Goal: Task Accomplishment & Management: Use online tool/utility

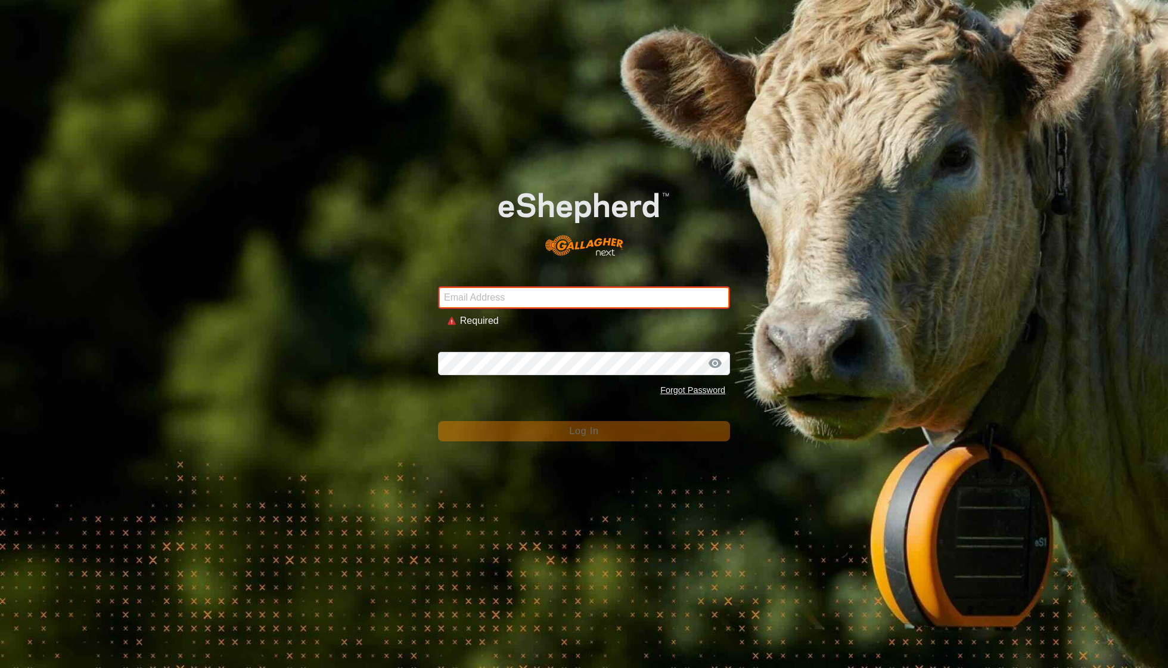
type input "[EMAIL_ADDRESS][DOMAIN_NAME]"
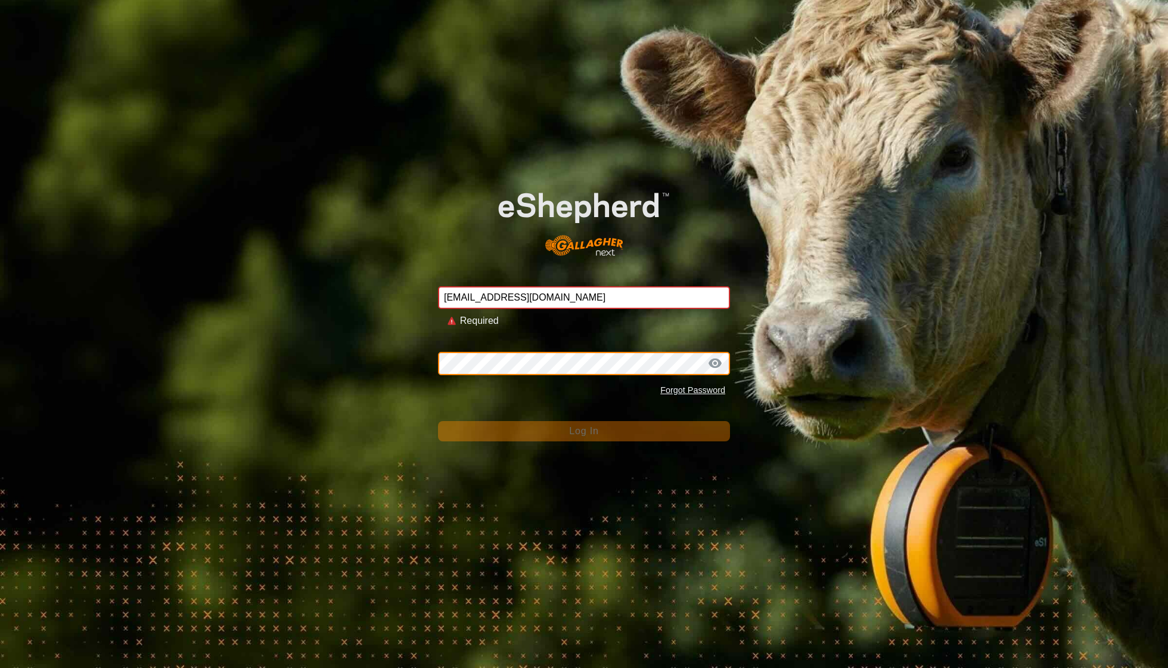
click at [584, 421] on button "Log In" at bounding box center [584, 431] width 292 height 20
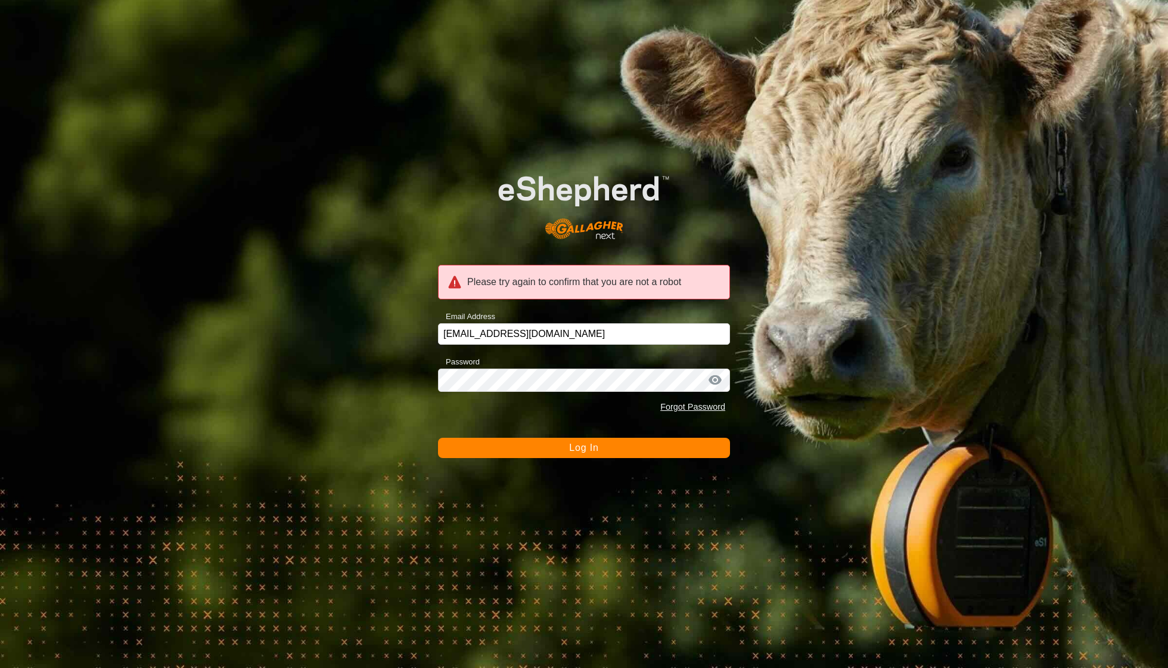
click at [595, 452] on span "Log In" at bounding box center [583, 447] width 29 height 10
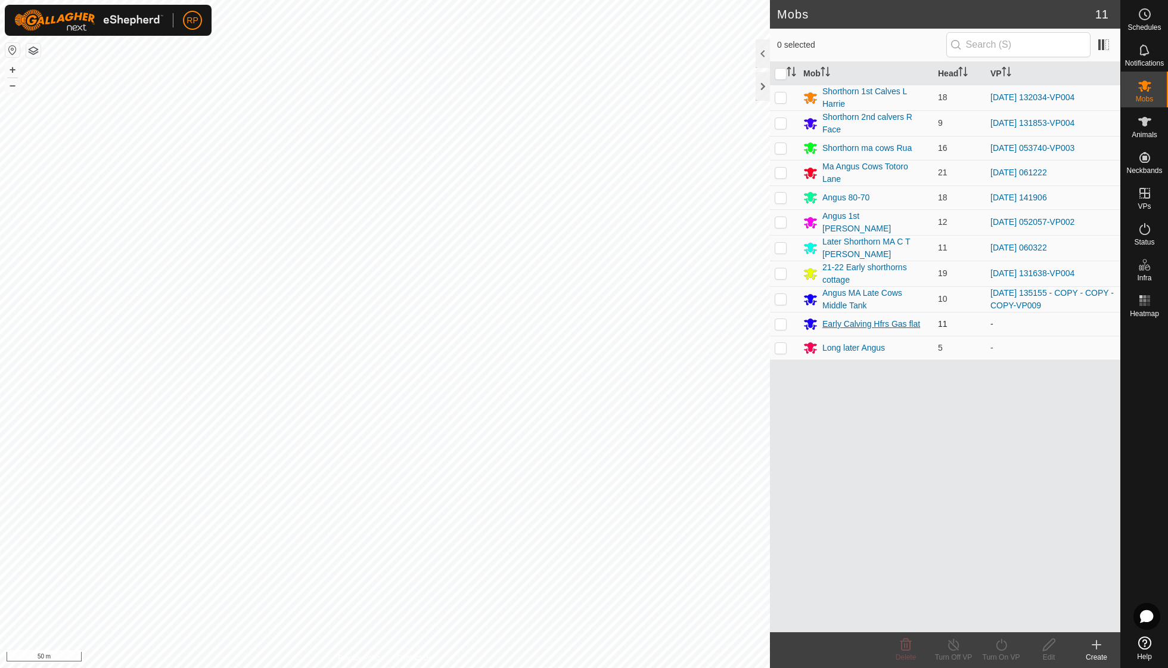
click at [855, 318] on div "Early Calving Hfrs Gas flat" at bounding box center [872, 324] width 98 height 13
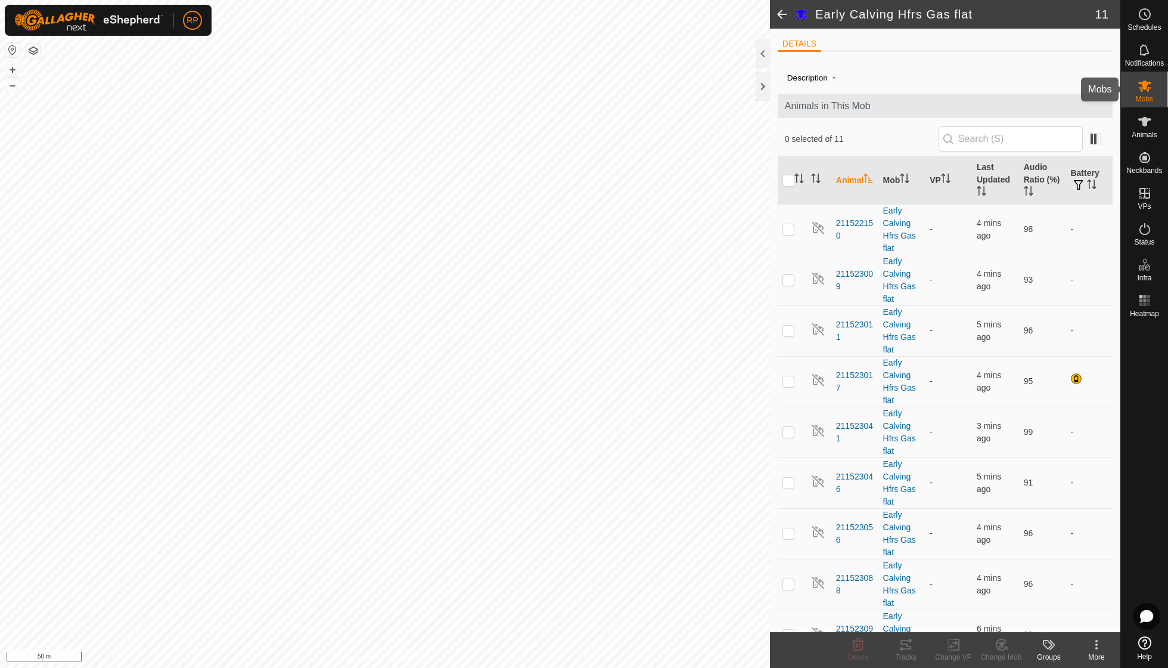
click at [1146, 89] on icon at bounding box center [1145, 85] width 13 height 11
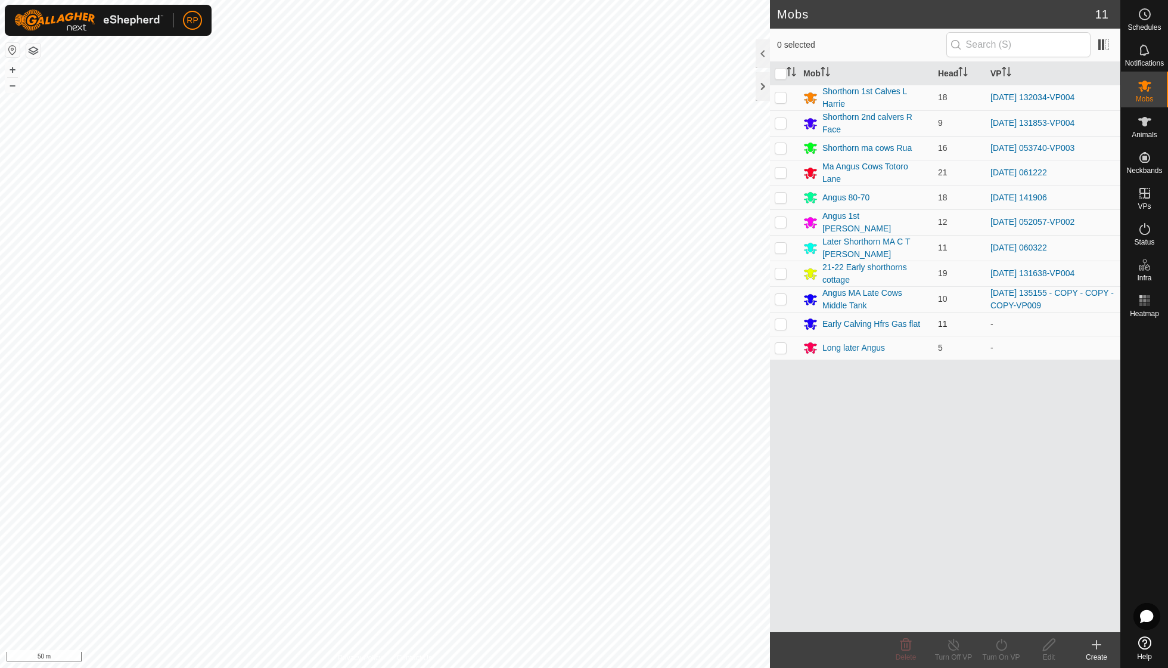
click at [783, 319] on p-checkbox at bounding box center [781, 324] width 12 height 10
checkbox input "true"
click at [1000, 645] on icon at bounding box center [1001, 644] width 15 height 14
click at [1000, 621] on link "Now" at bounding box center [1037, 618] width 118 height 24
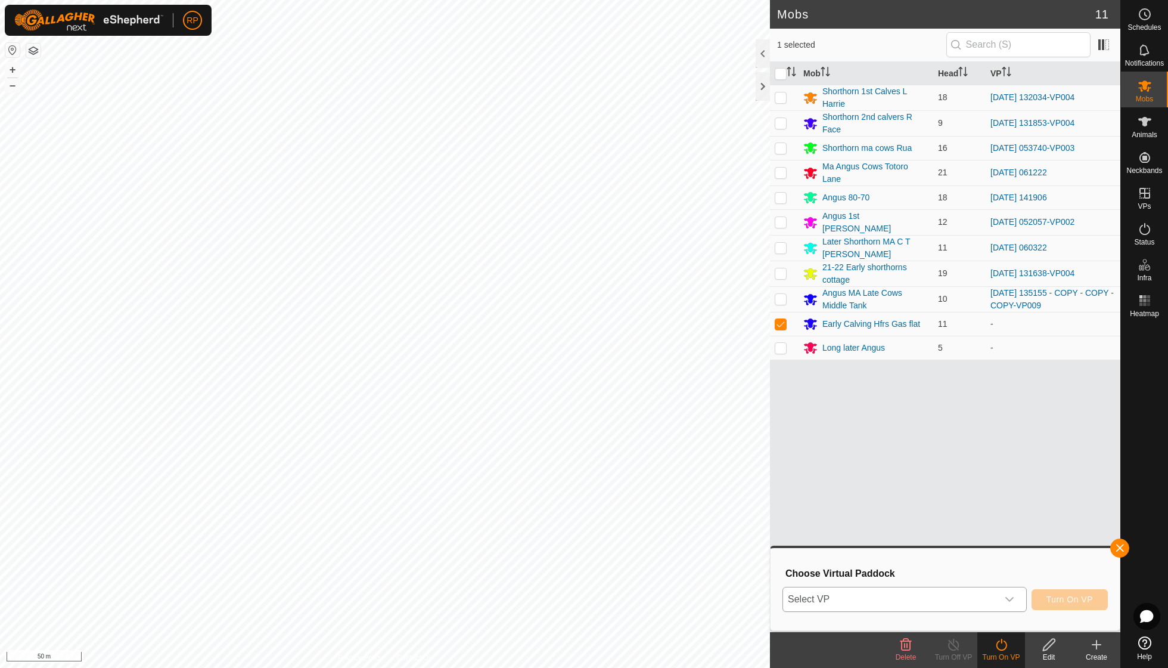
click at [1016, 596] on div "dropdown trigger" at bounding box center [1010, 599] width 24 height 24
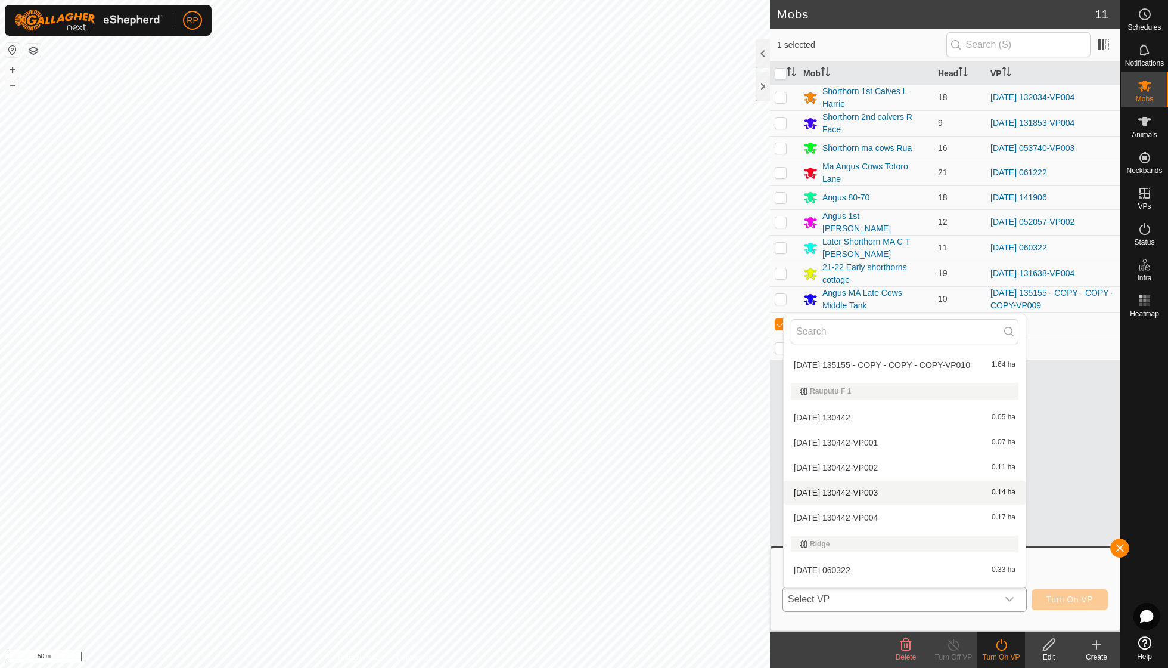
scroll to position [1219, 0]
click at [882, 503] on li "[DATE] 130442-VP004 0.17 ha" at bounding box center [905, 515] width 242 height 24
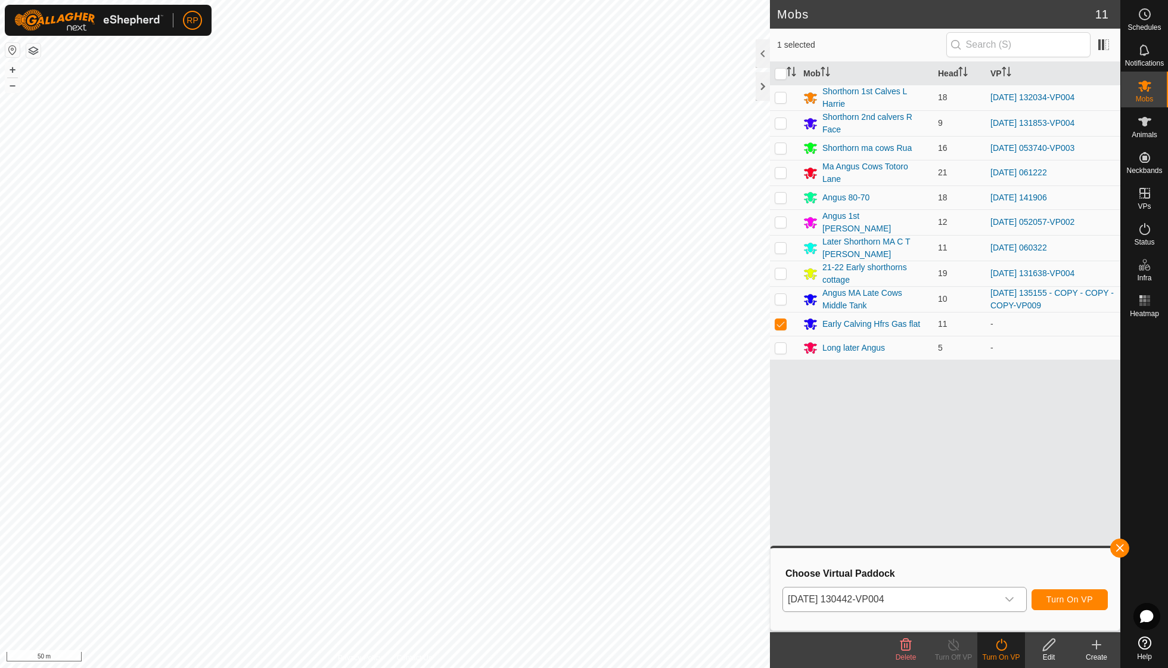
click at [1067, 594] on span "Turn On VP" at bounding box center [1070, 599] width 46 height 10
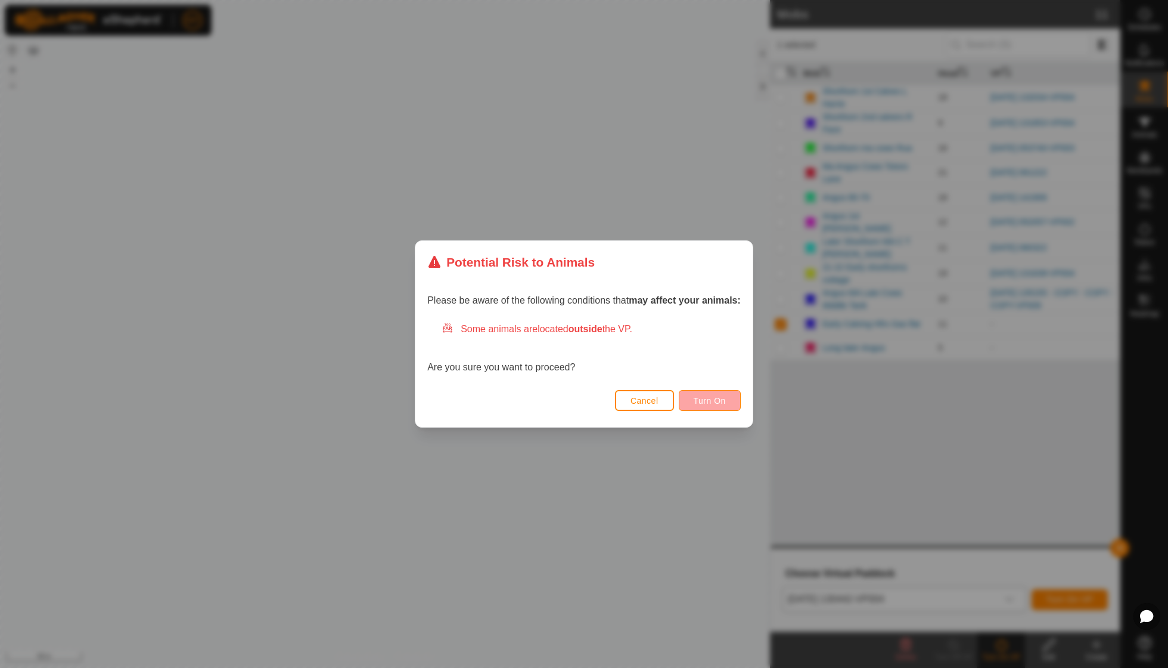
click at [718, 402] on span "Turn On" at bounding box center [710, 401] width 32 height 10
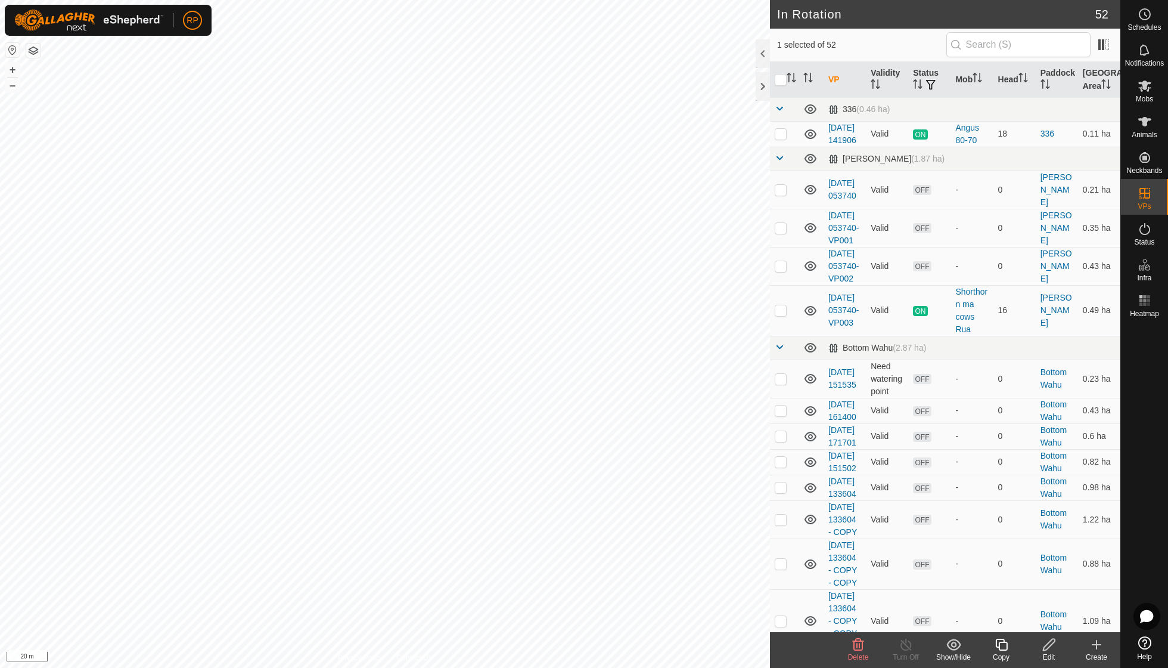
checkbox input "false"
checkbox input "true"
click at [1145, 95] on span "Mobs" at bounding box center [1144, 98] width 17 height 7
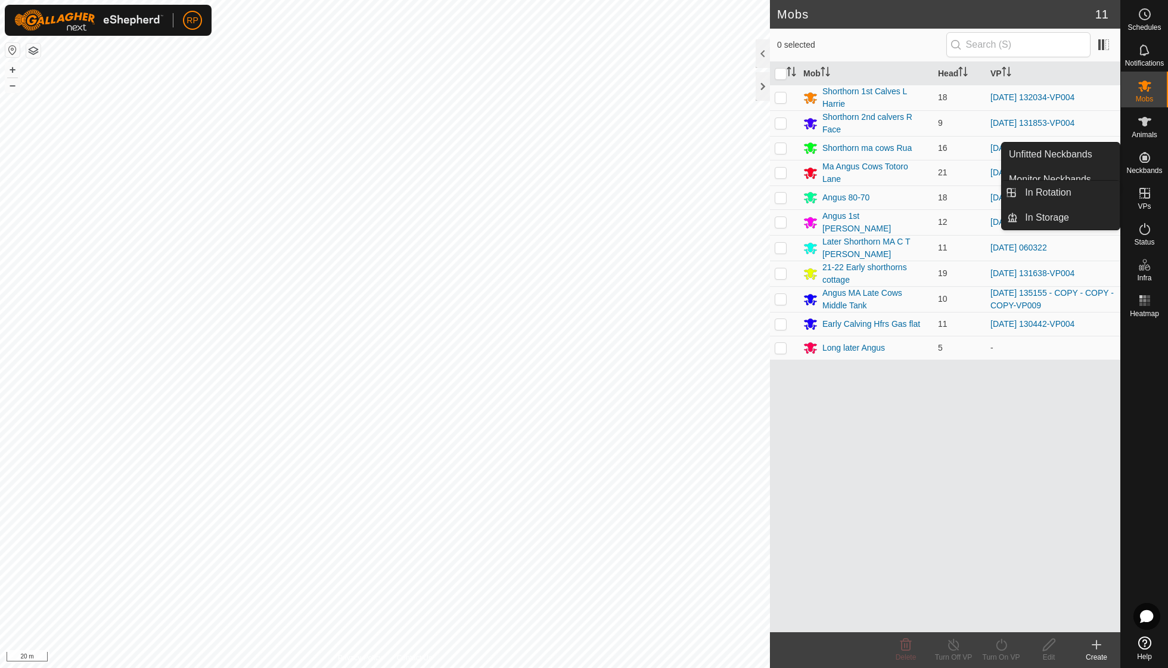
click at [1147, 203] on span "VPs" at bounding box center [1144, 206] width 13 height 7
click at [1078, 191] on link "In Rotation" at bounding box center [1069, 193] width 102 height 24
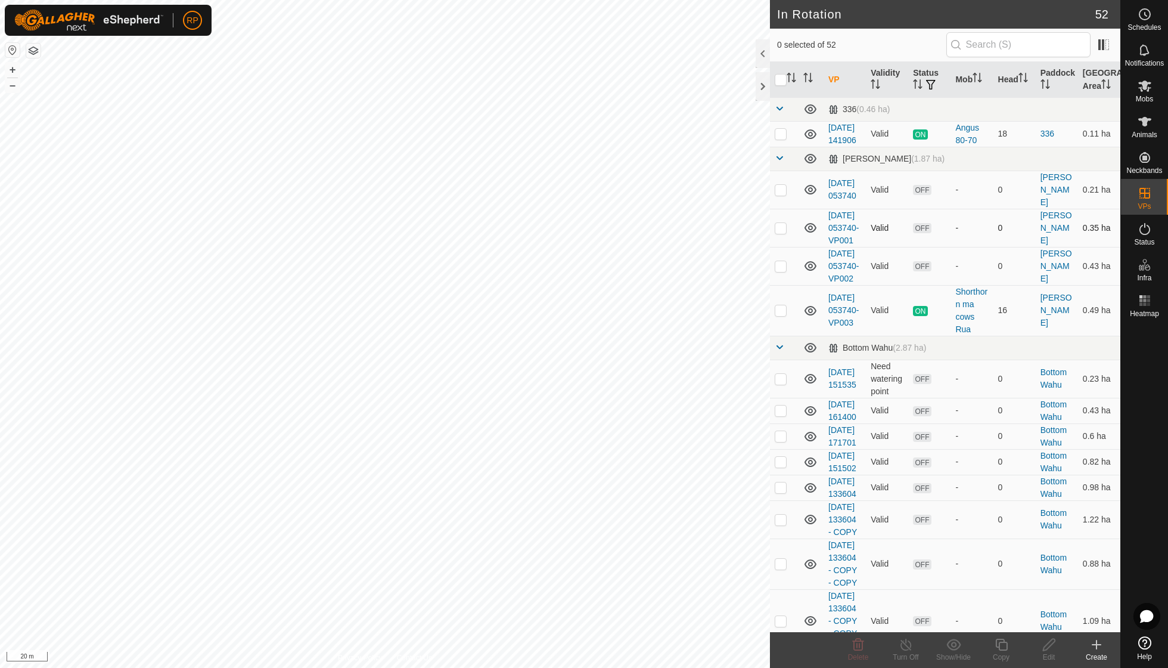
checkbox input "true"
click at [1000, 645] on icon at bounding box center [1002, 644] width 12 height 12
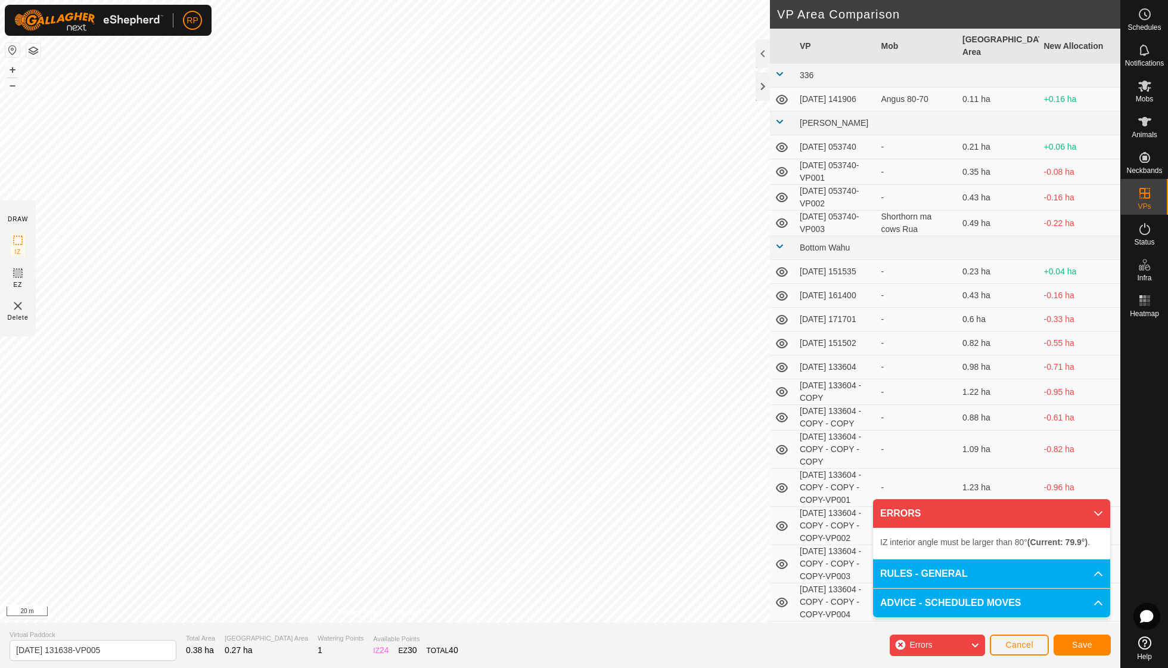
click at [227, 421] on div "IZ interior angle must be larger than 80° (Current: 79.9°) . + – ⇧ i 20 m" at bounding box center [385, 311] width 770 height 622
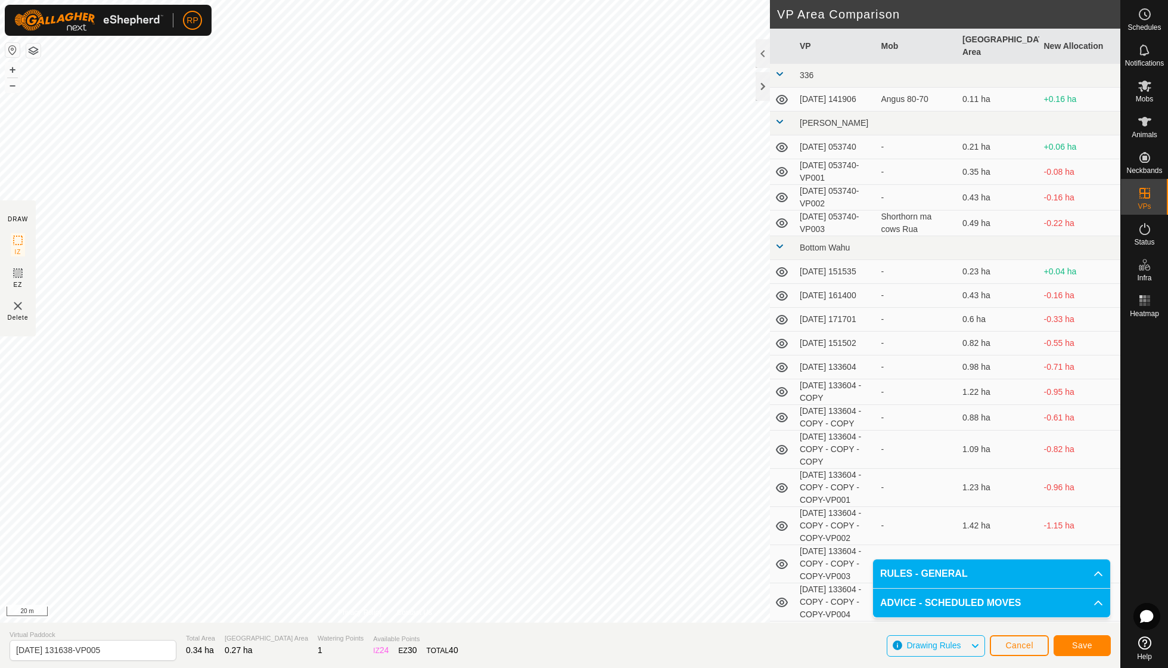
click at [1089, 649] on span "Save" at bounding box center [1082, 645] width 20 height 10
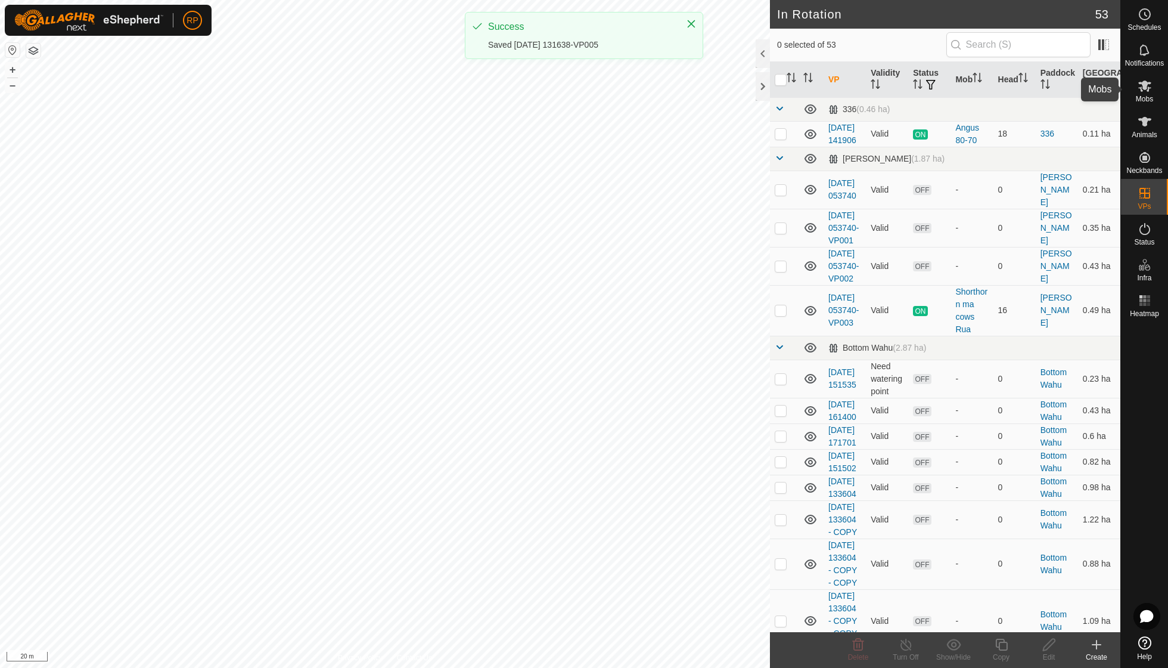
click at [1140, 98] on span "Mobs" at bounding box center [1144, 98] width 17 height 7
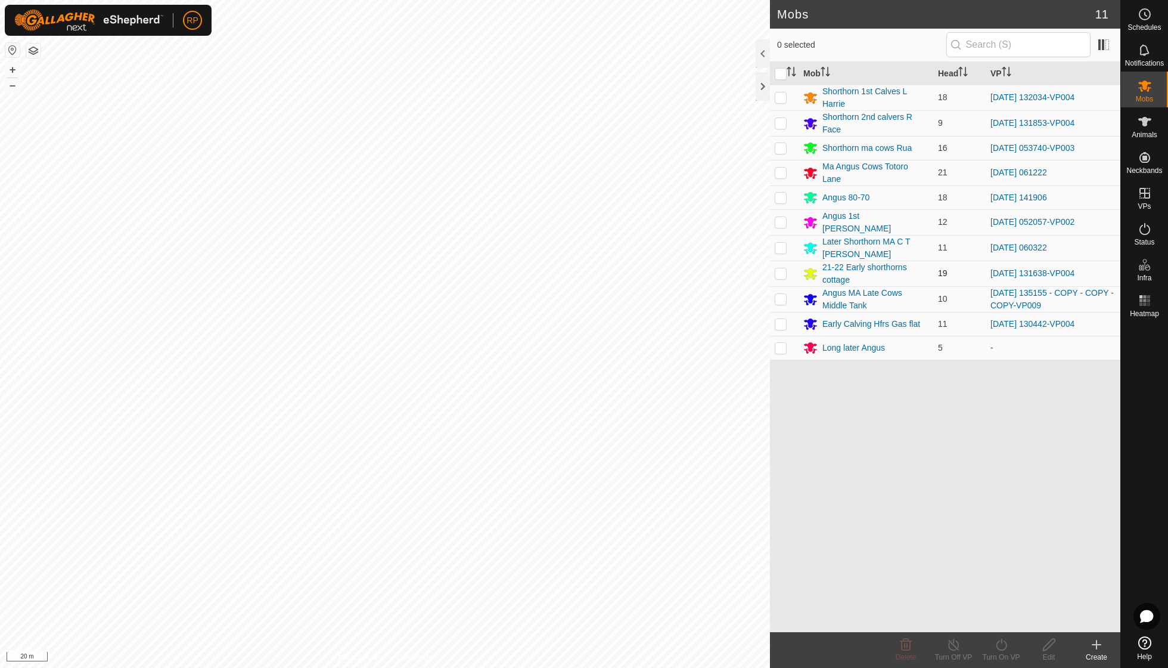
click at [782, 268] on p-checkbox at bounding box center [781, 273] width 12 height 10
checkbox input "true"
click at [1003, 641] on icon at bounding box center [1001, 644] width 15 height 14
click at [1014, 613] on link "Now" at bounding box center [1037, 618] width 118 height 24
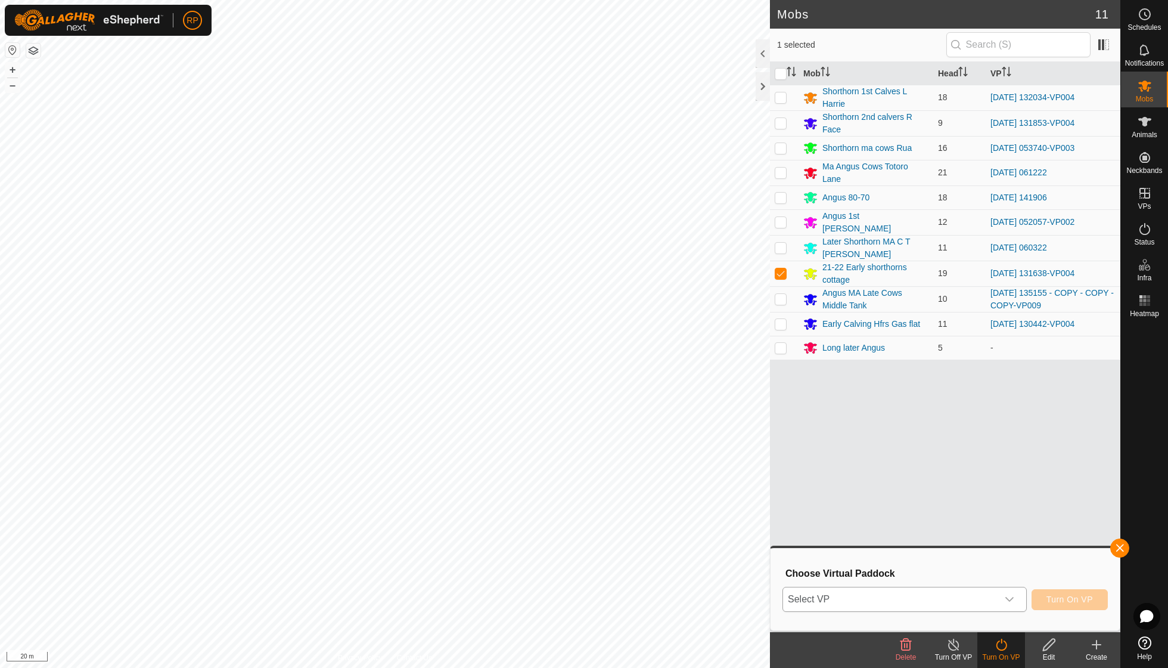
click at [1012, 603] on icon "dropdown trigger" at bounding box center [1010, 599] width 10 height 10
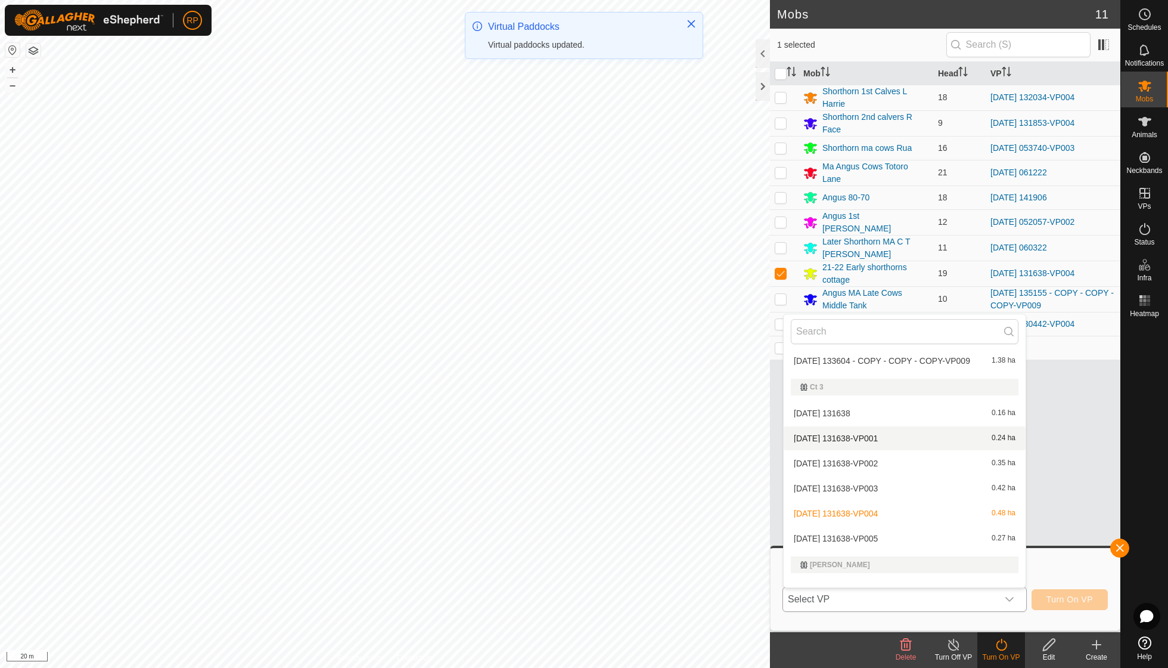
scroll to position [609, 0]
click at [885, 525] on li "[DATE] 131638-VP005 0.27 ha" at bounding box center [905, 537] width 242 height 24
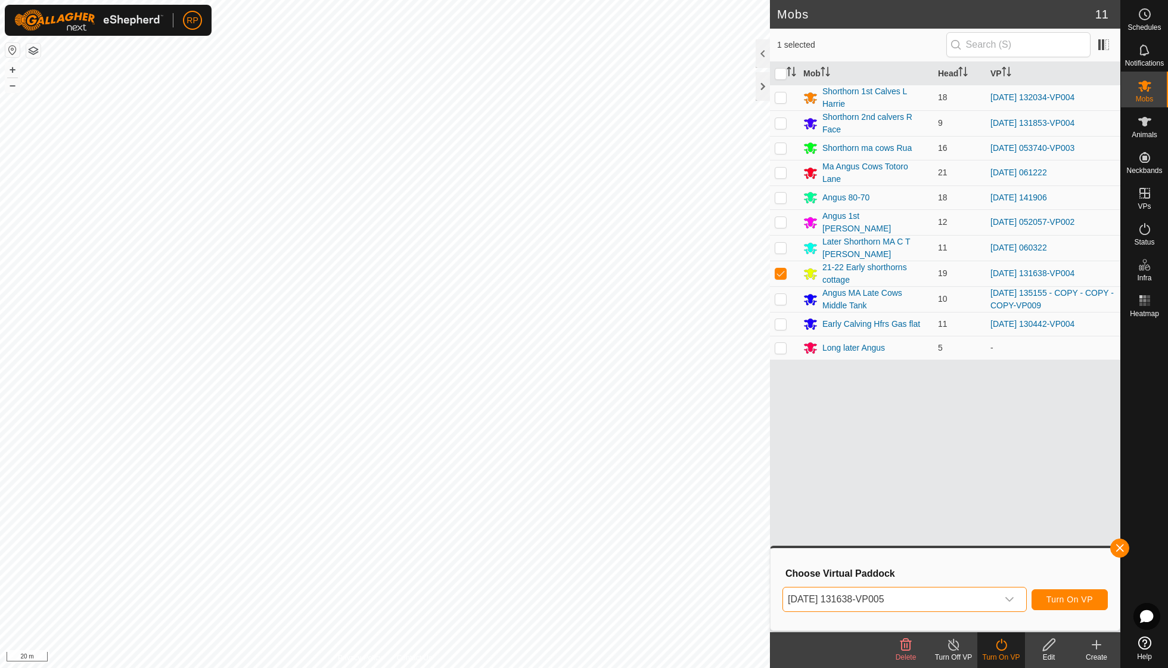
click at [1058, 604] on span "Turn On VP" at bounding box center [1070, 599] width 46 height 10
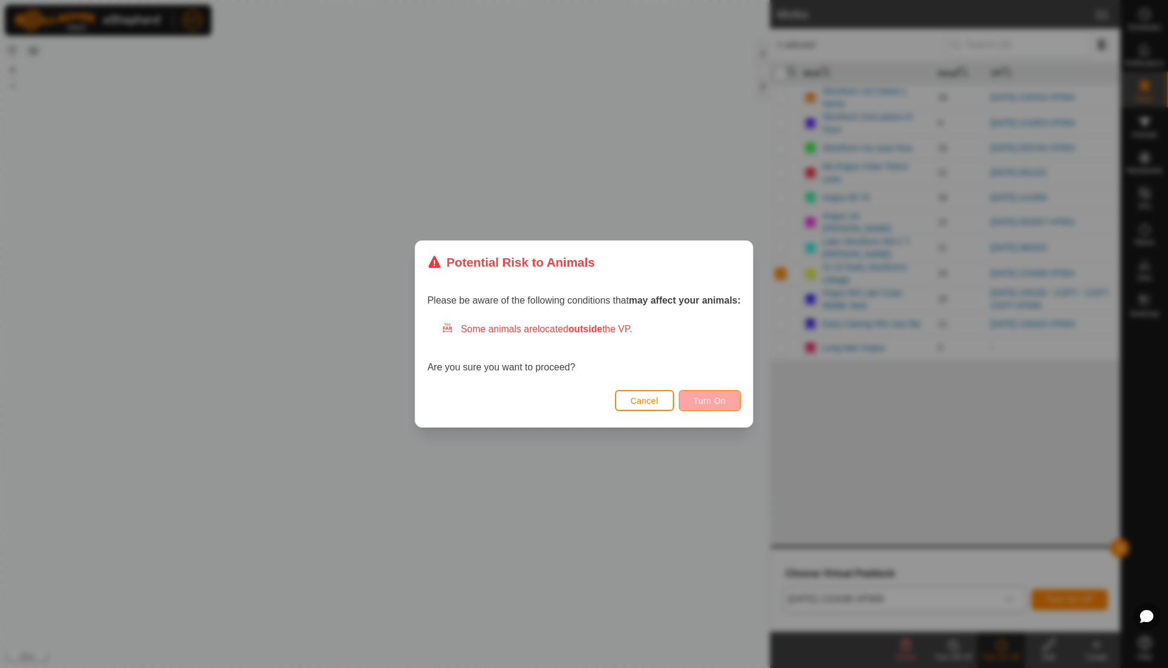
click at [718, 396] on span "Turn On" at bounding box center [710, 401] width 32 height 10
